Goal: Transaction & Acquisition: Purchase product/service

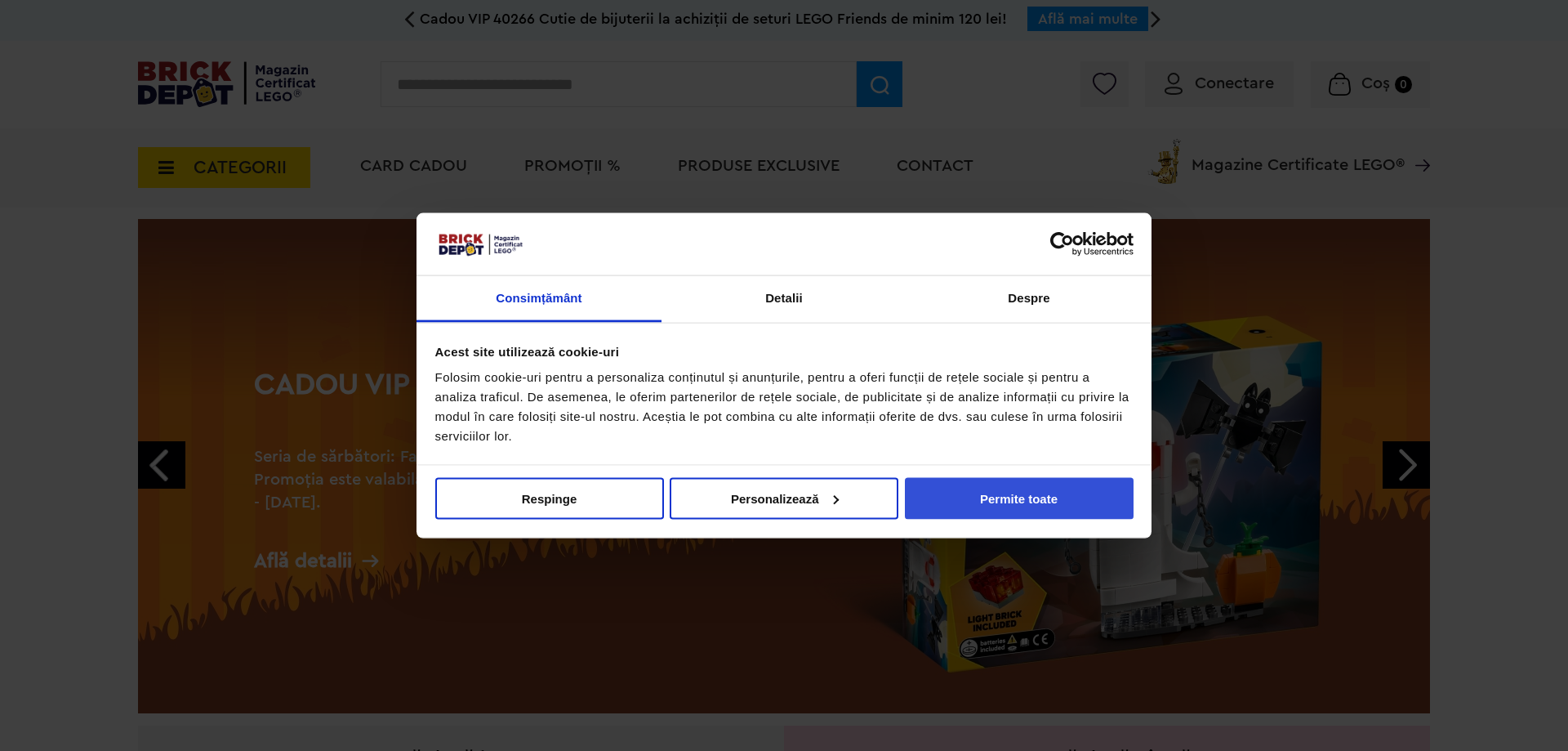
click at [996, 514] on button "Permite toate" at bounding box center [1019, 498] width 229 height 42
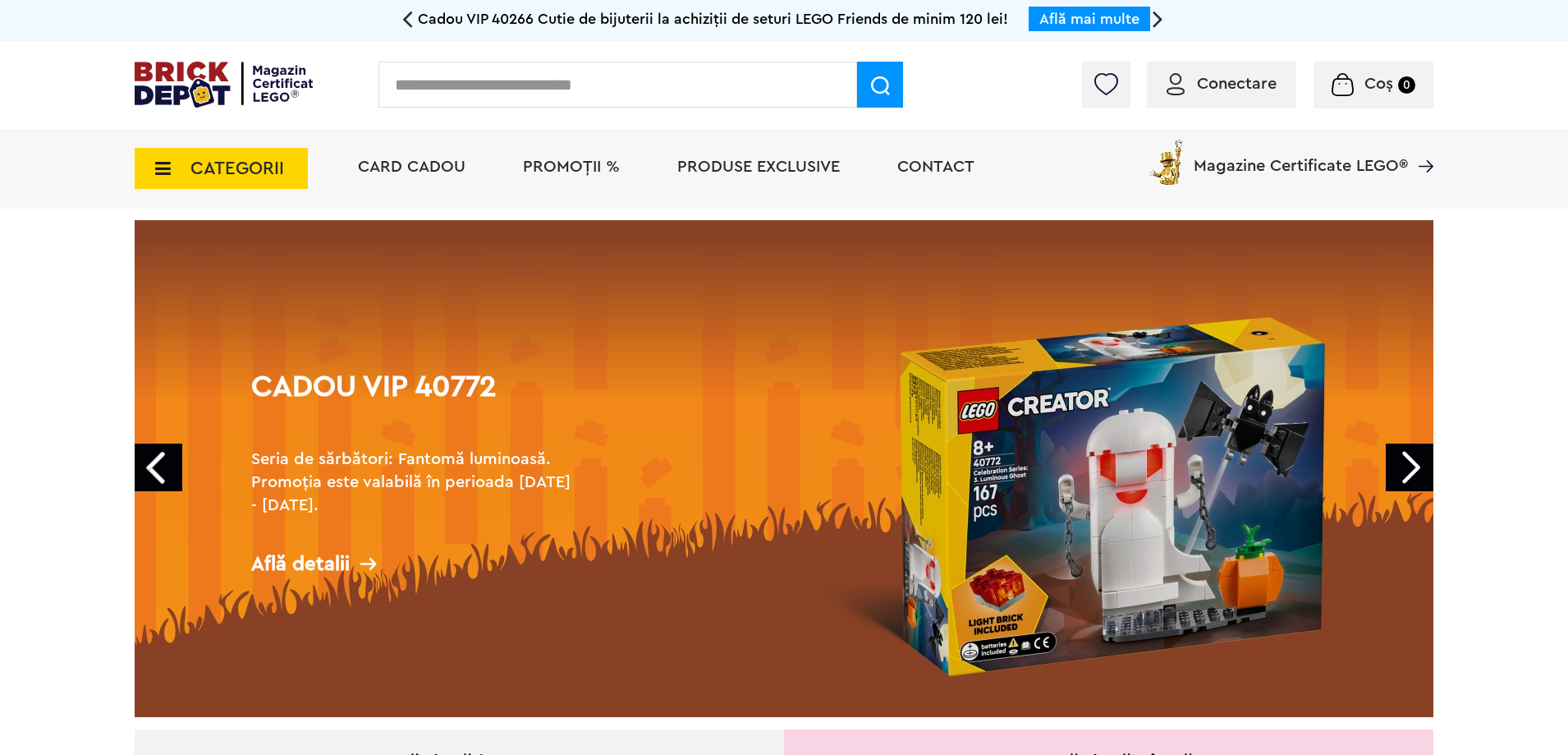
click at [163, 166] on icon at bounding box center [158, 168] width 25 height 18
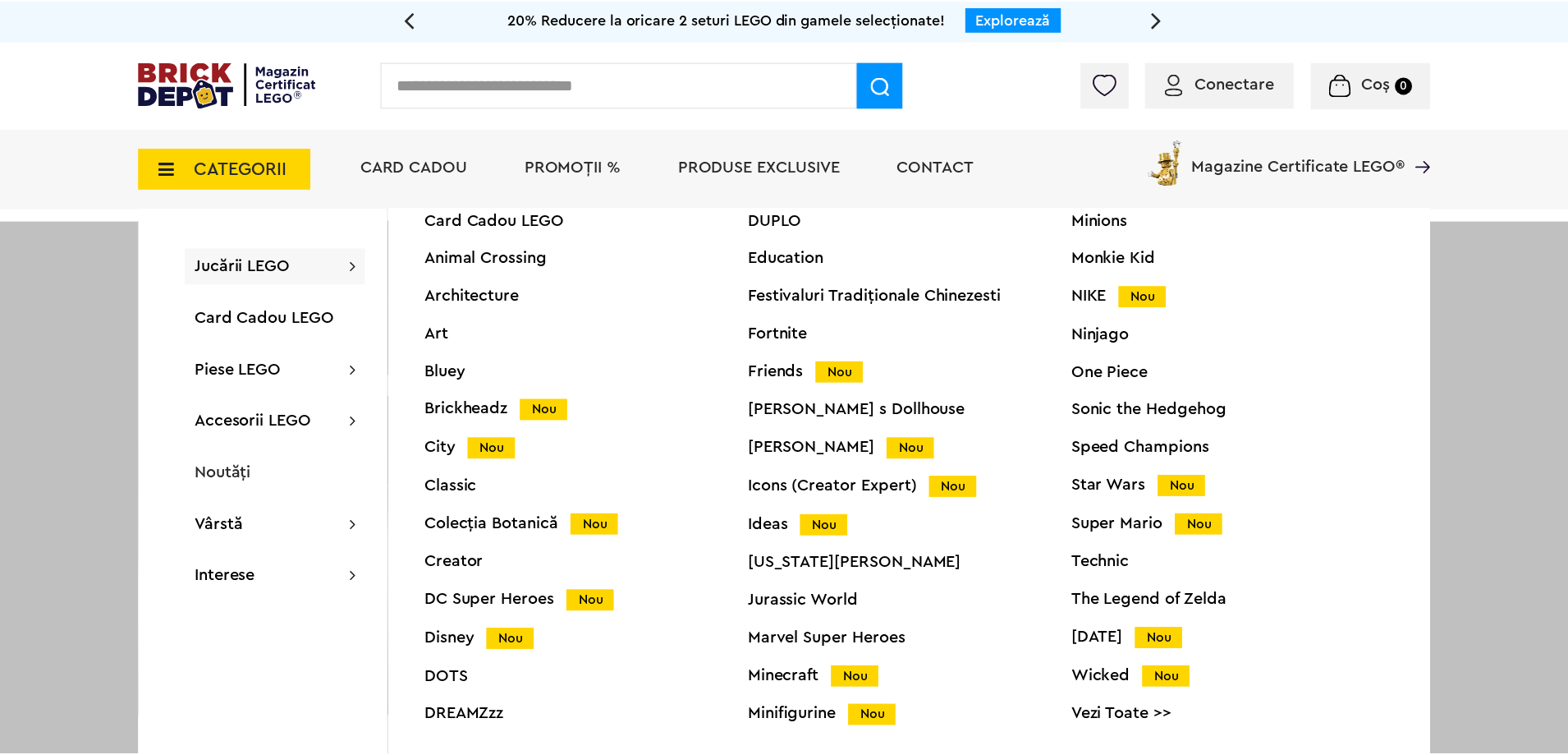
scroll to position [63, 0]
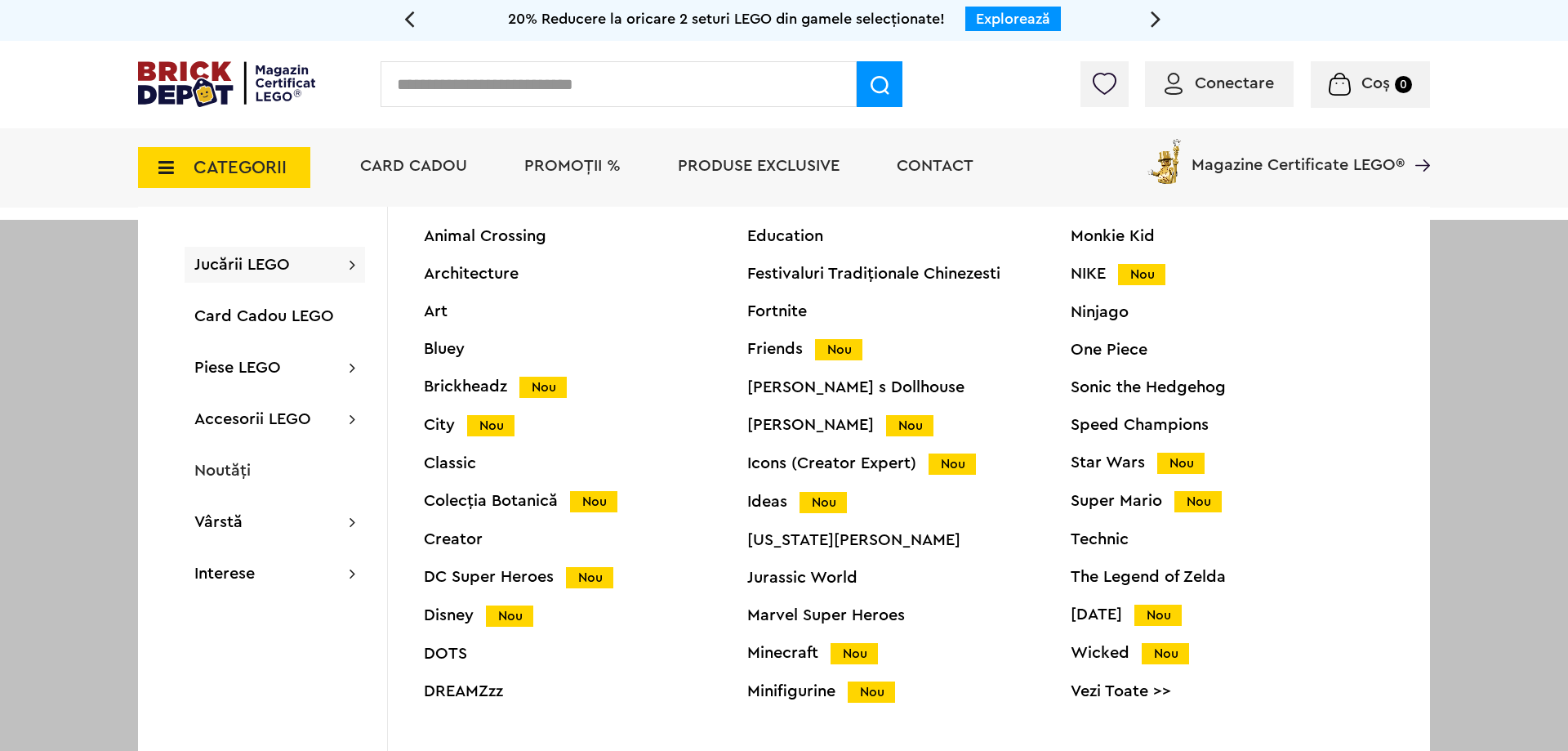
click at [449, 464] on div "Classic" at bounding box center [586, 463] width 324 height 16
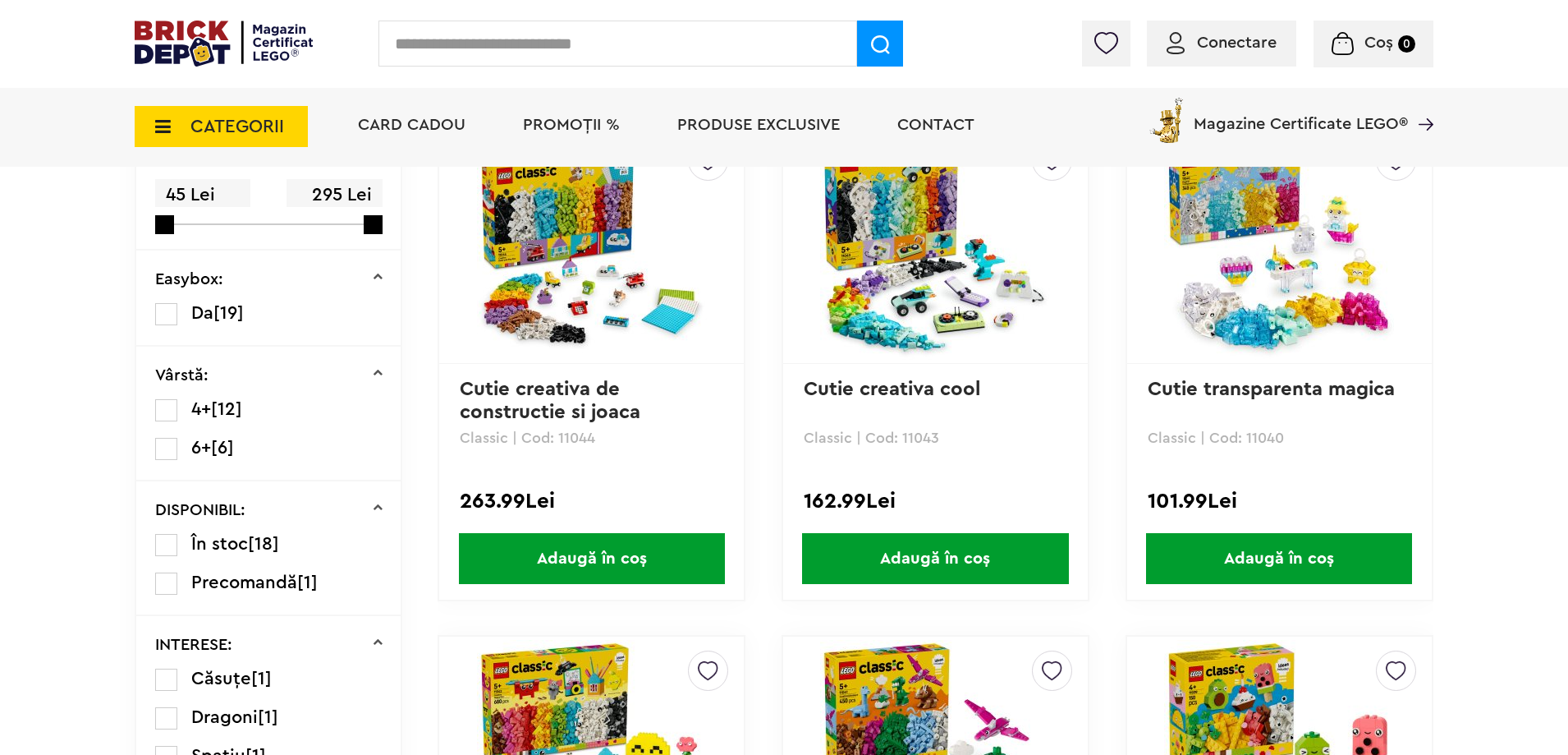
scroll to position [410, 0]
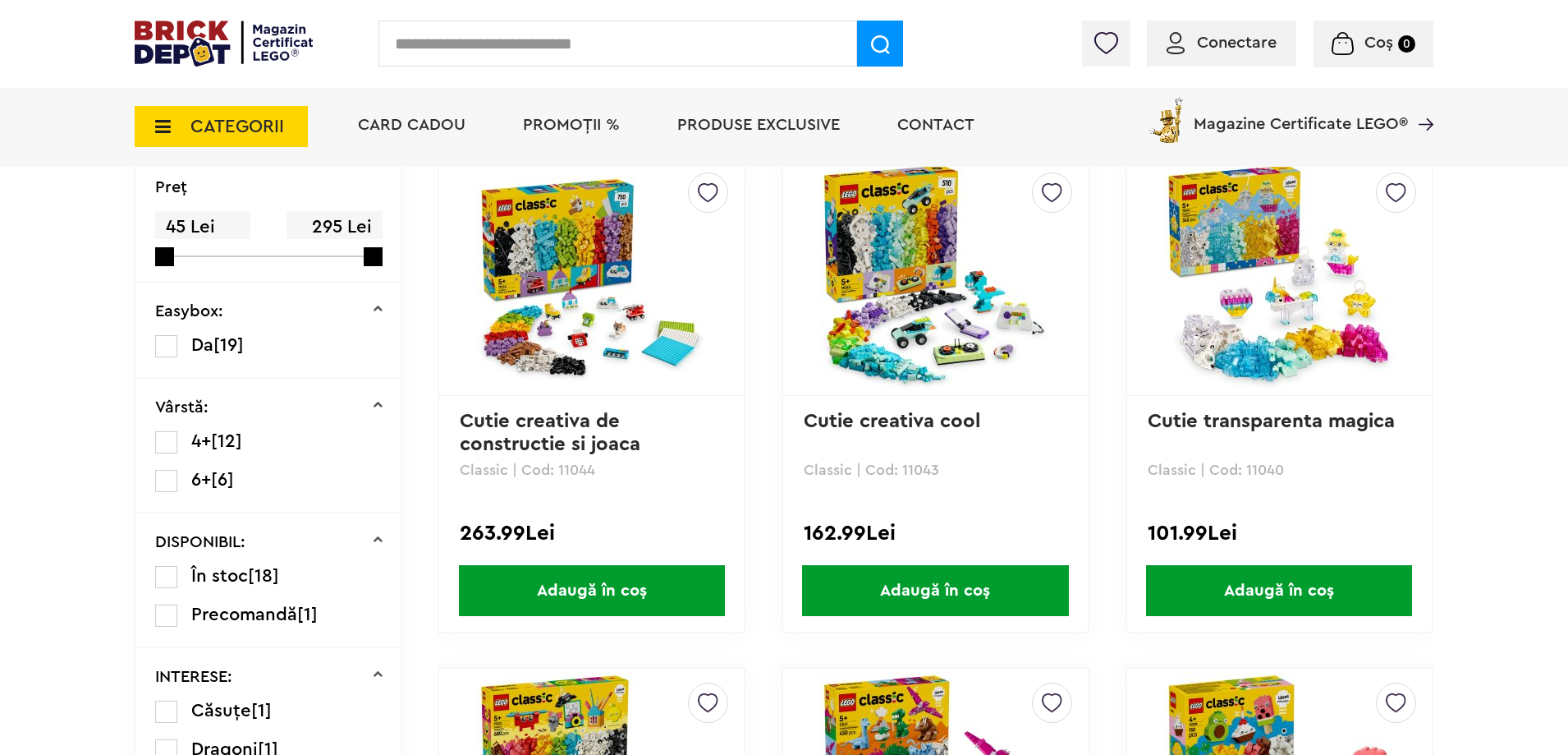
click at [617, 368] on img at bounding box center [592, 277] width 230 height 230
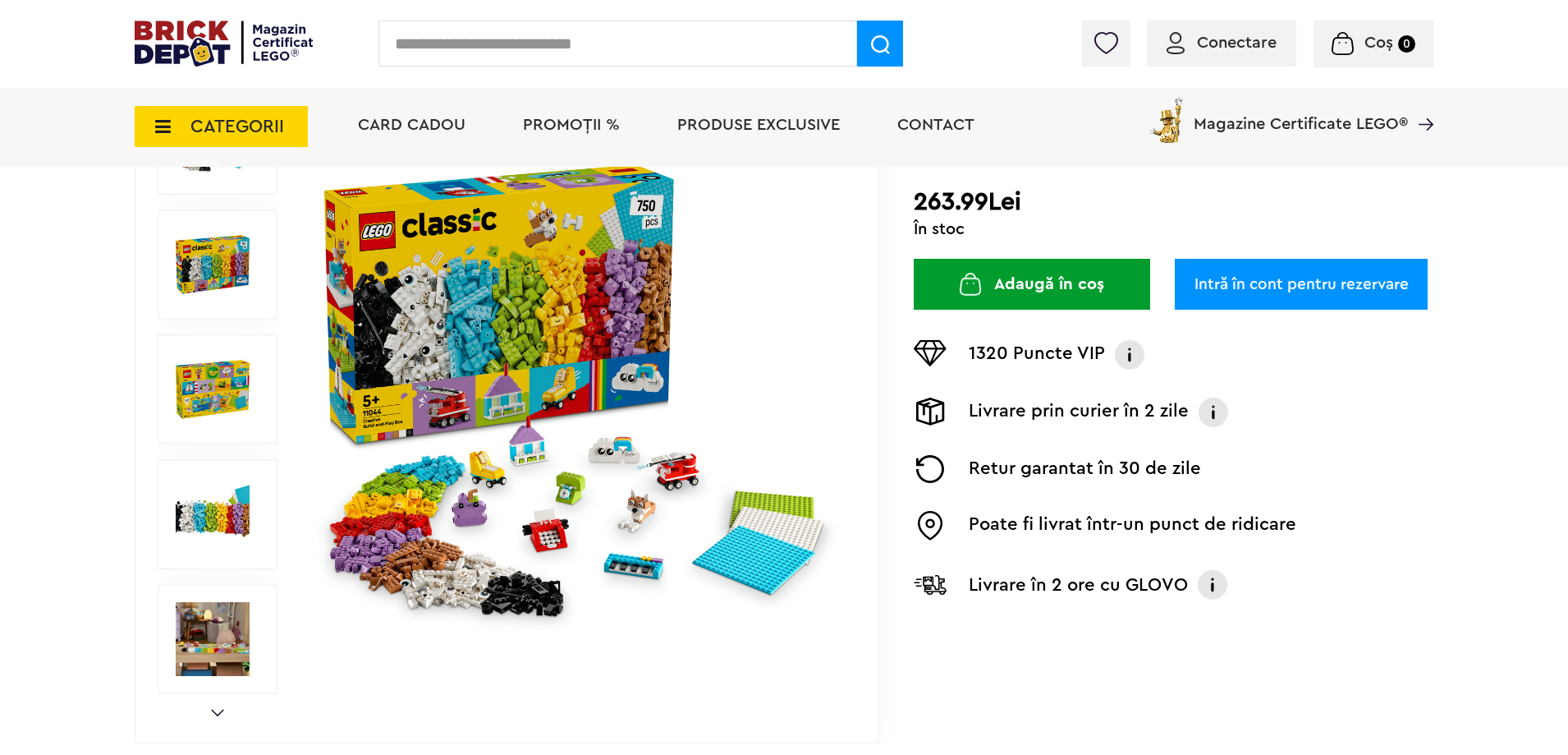
scroll to position [247, 0]
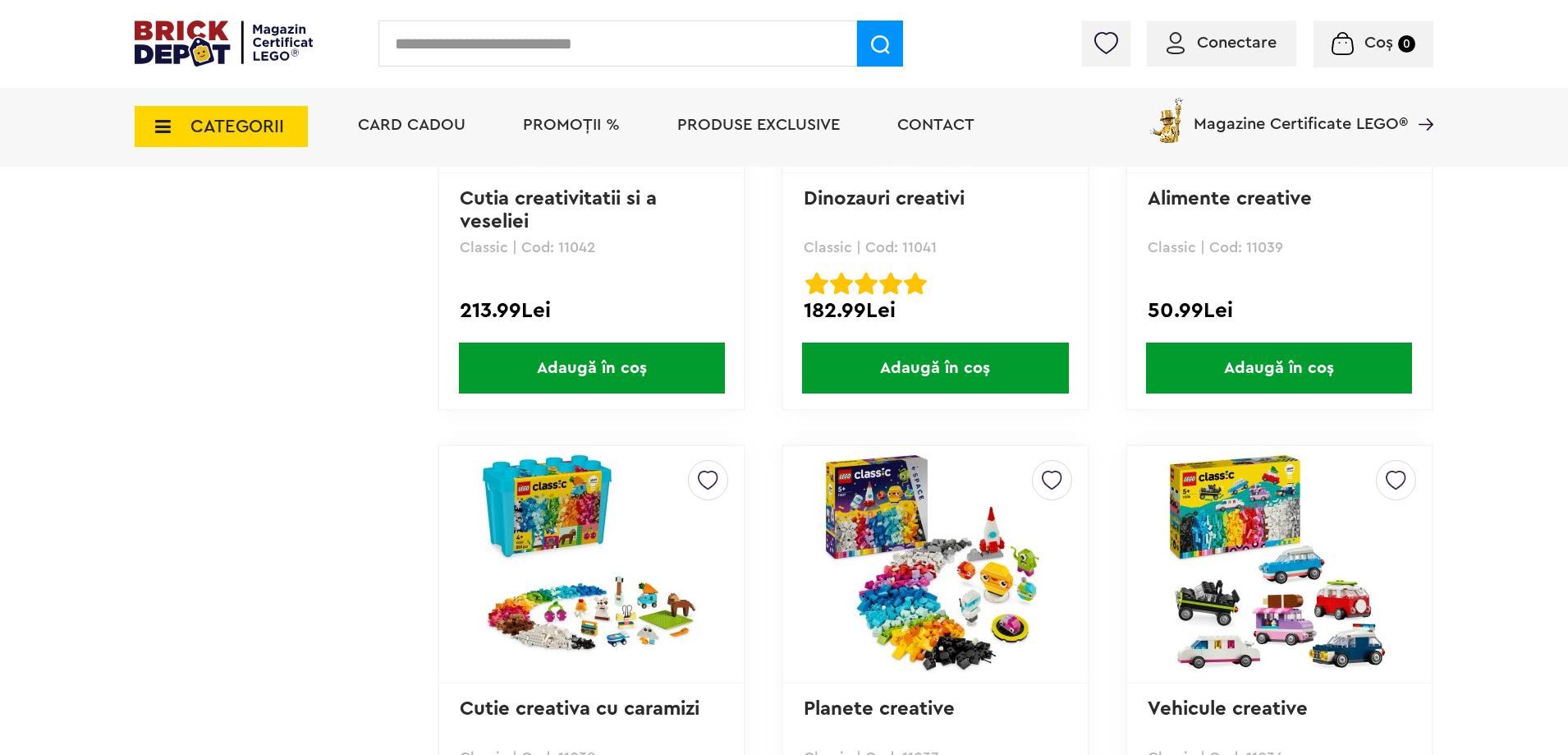
scroll to position [1150, 0]
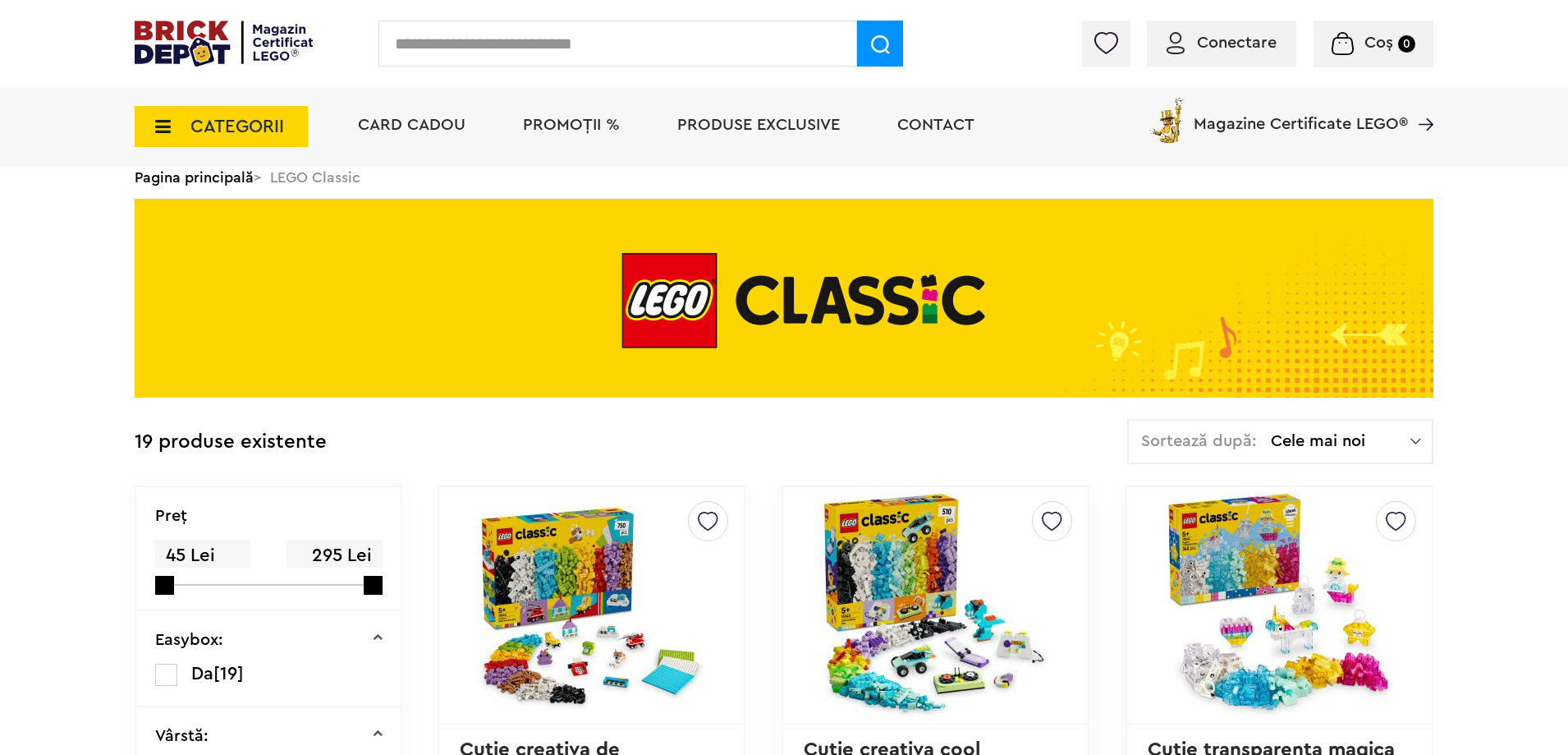
scroll to position [410, 0]
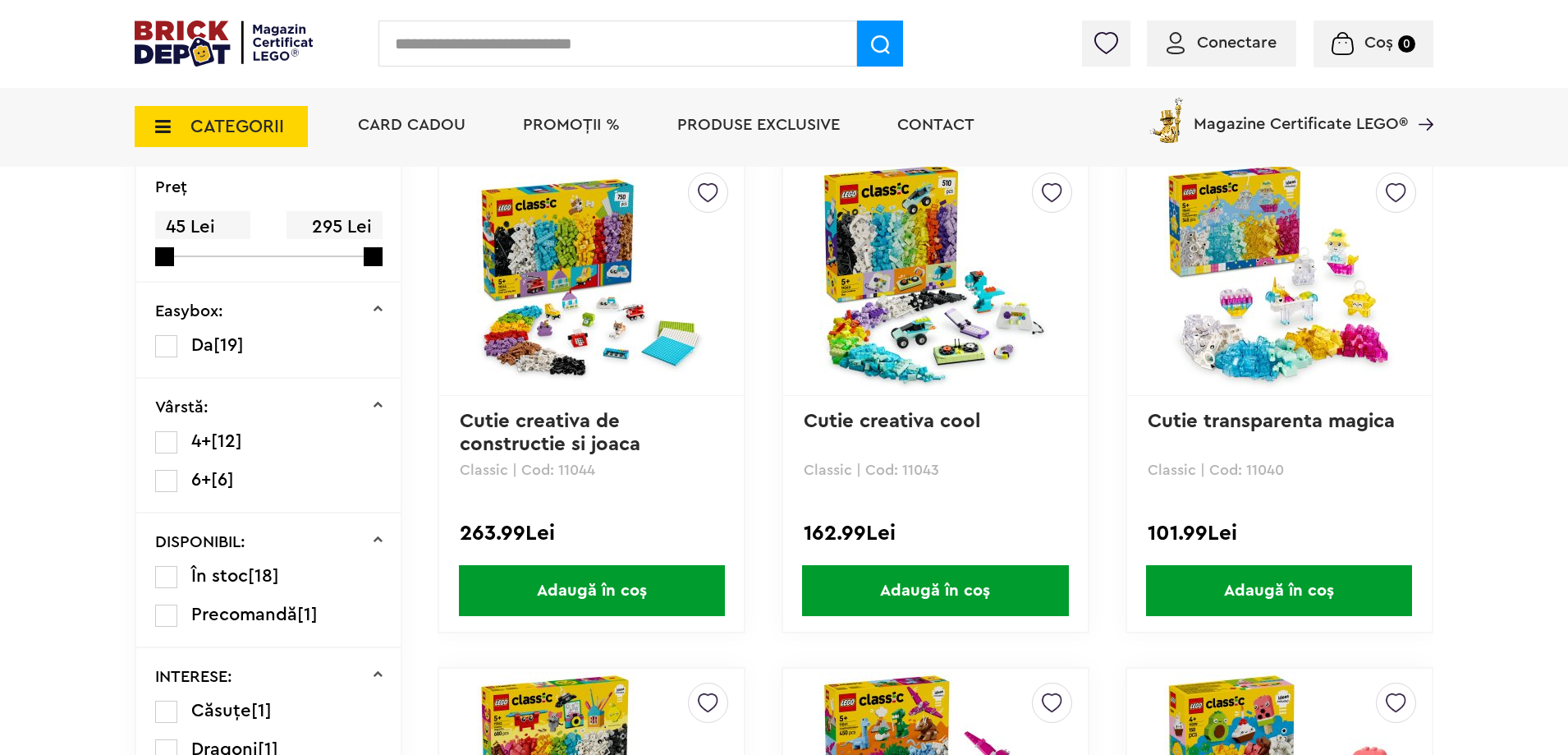
click at [589, 298] on img at bounding box center [592, 277] width 230 height 230
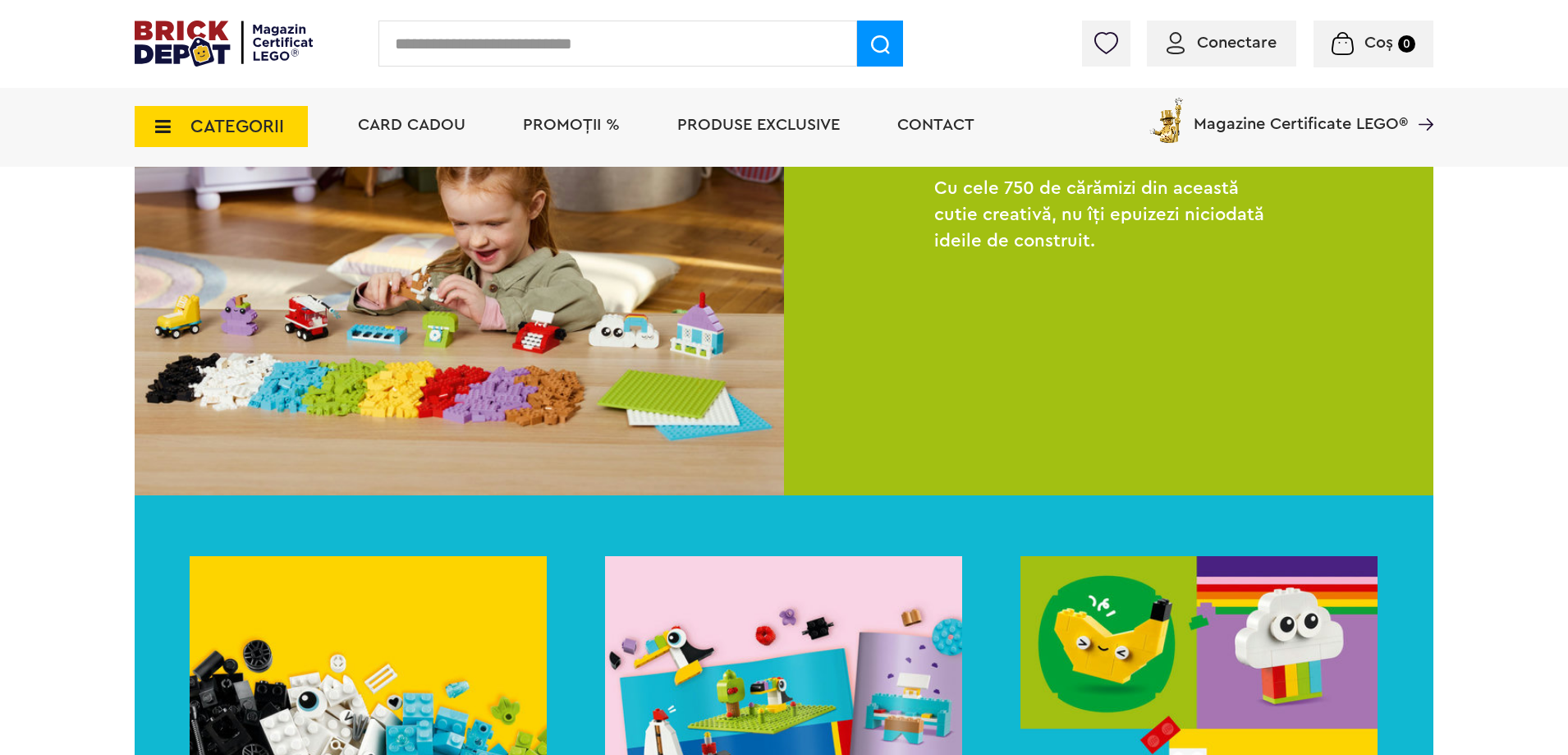
scroll to position [1478, 0]
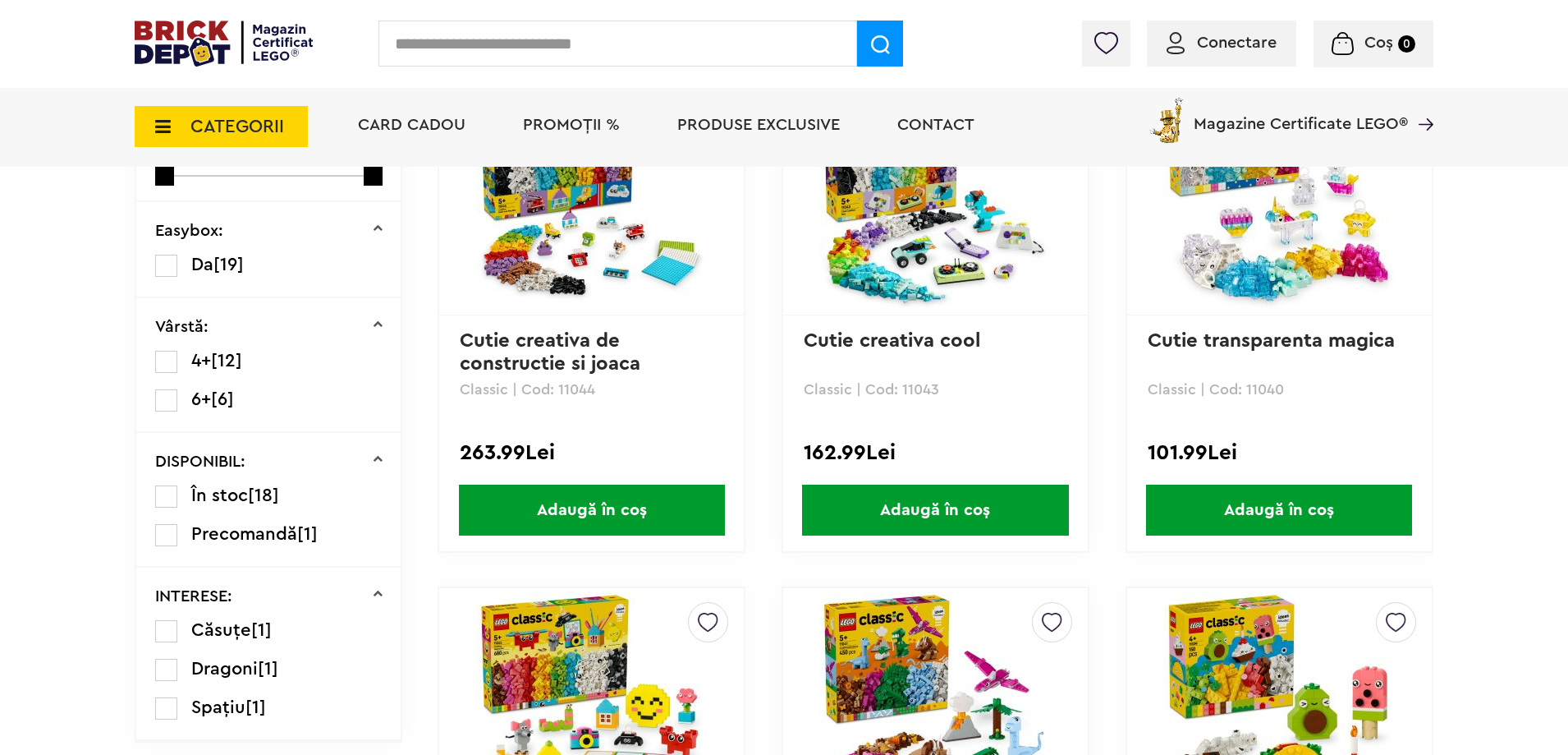
scroll to position [493, 0]
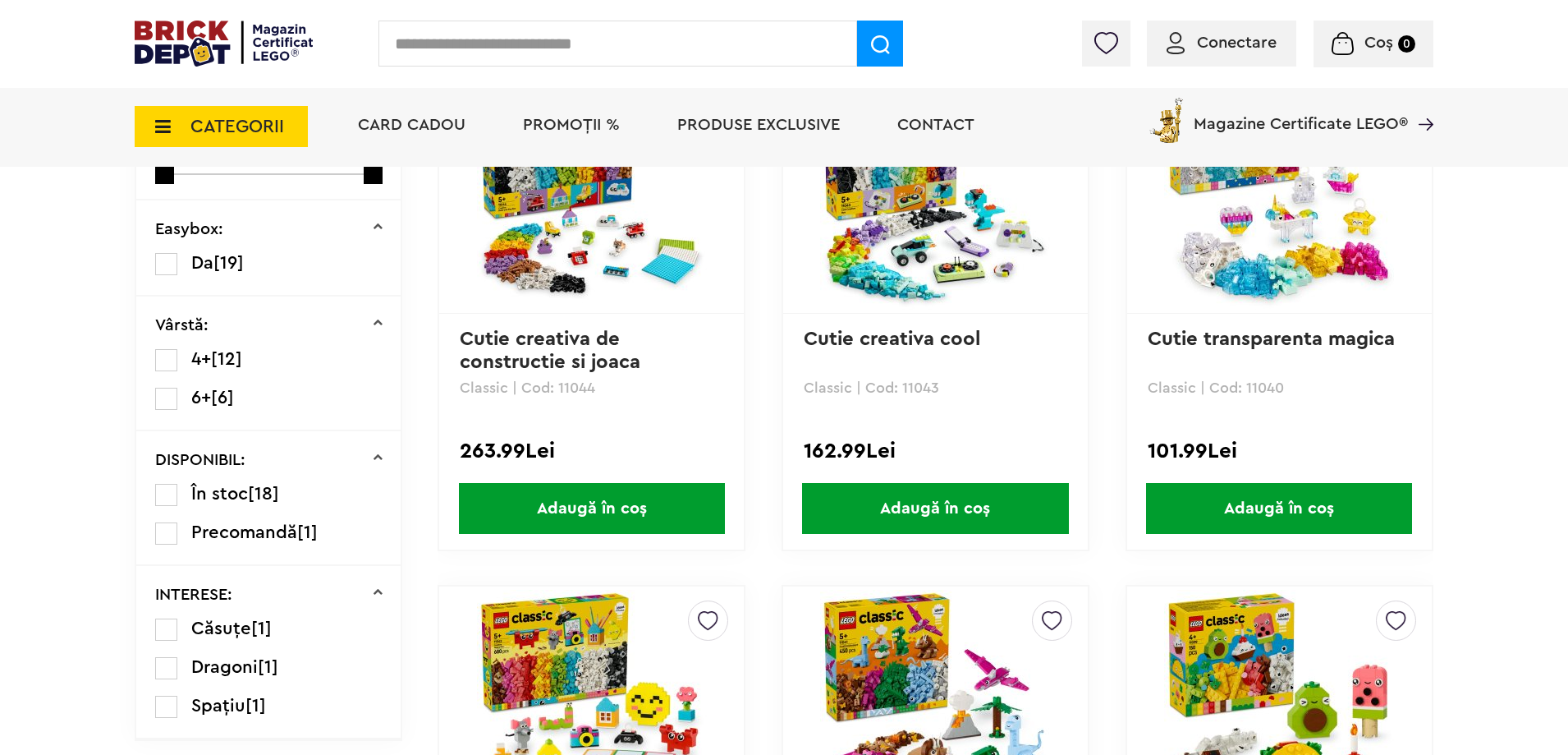
click at [634, 514] on span "Adaugă în coș" at bounding box center [592, 508] width 266 height 51
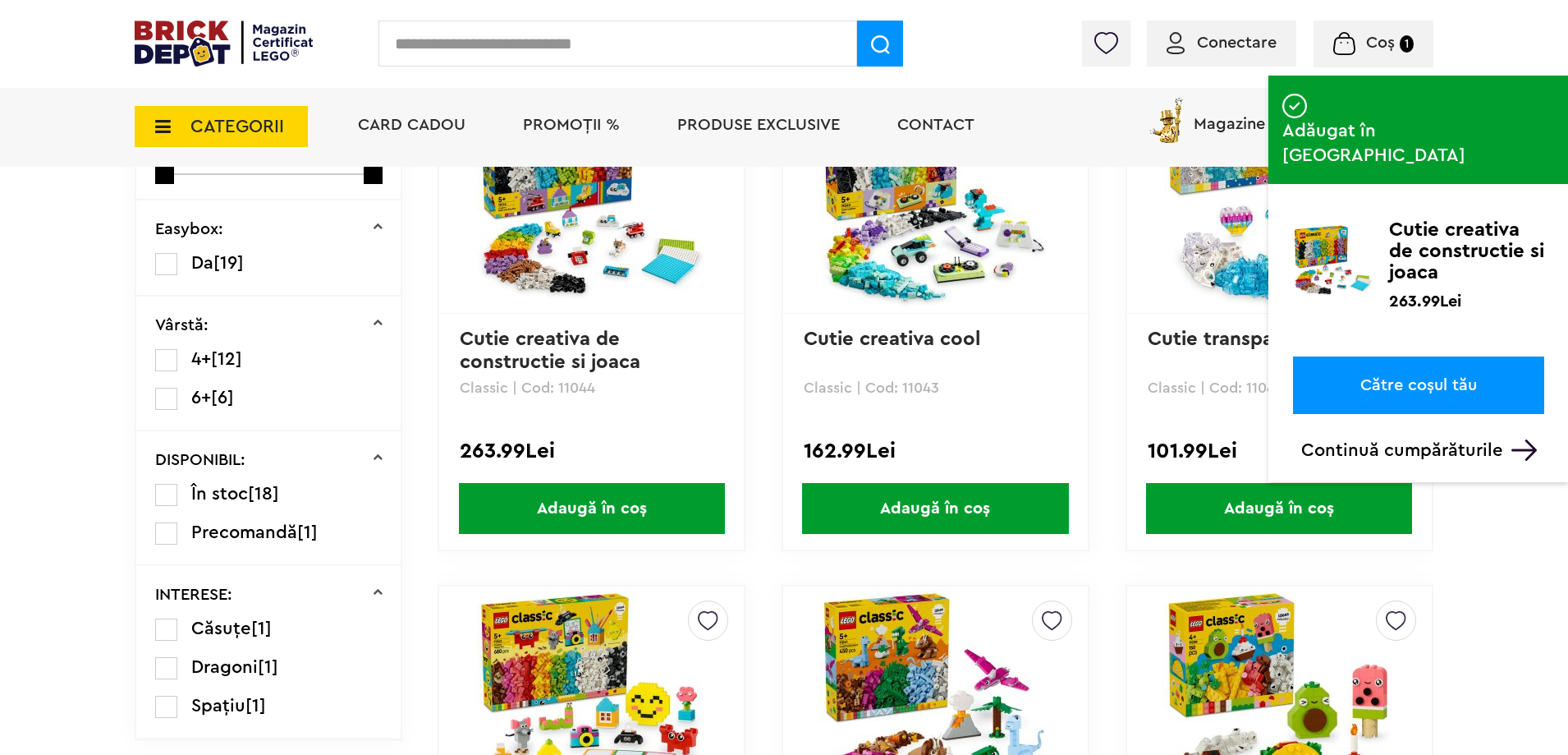
click at [1398, 357] on link "Către coșul tău" at bounding box center [1419, 385] width 251 height 57
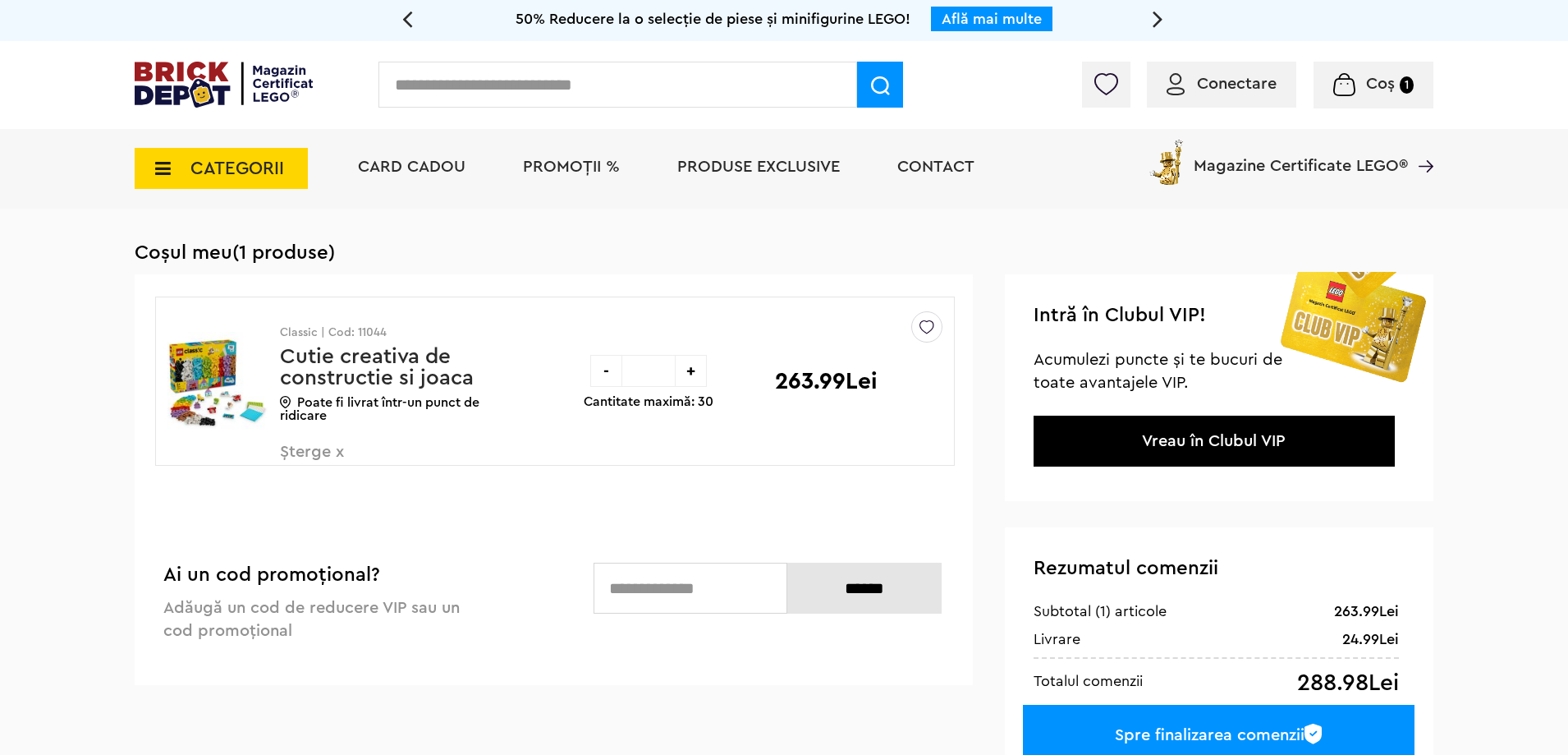
click at [609, 373] on div "-" at bounding box center [606, 370] width 32 height 32
